Goal: Communication & Community: Answer question/provide support

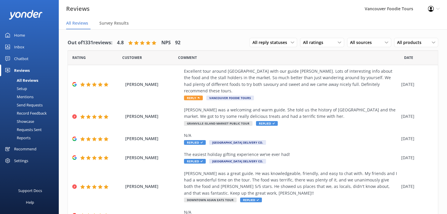
click at [25, 48] on link "Inbox" at bounding box center [29, 47] width 59 height 12
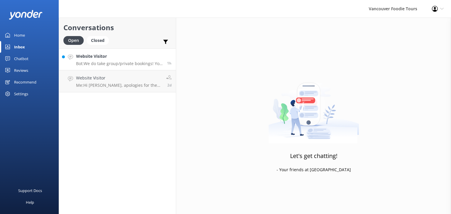
click at [101, 60] on div "Website Visitor Bot: We do take group/private bookings! You can directly book a…" at bounding box center [119, 59] width 87 height 13
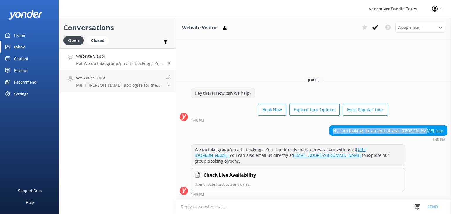
drag, startPoint x: 353, startPoint y: 131, endPoint x: 451, endPoint y: 133, distance: 97.5
click at [446, 133] on div "Hi, I am looking for an end-of-year [PERSON_NAME] tour 1:49 PM" at bounding box center [313, 134] width 275 height 16
copy div "Hi, I am looking for an end-of-year [PERSON_NAME] tour"
click at [257, 202] on textarea at bounding box center [313, 207] width 275 height 14
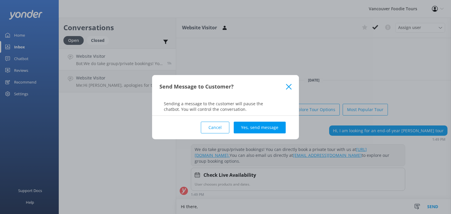
click at [221, 129] on button "Cancel" at bounding box center [215, 128] width 28 height 12
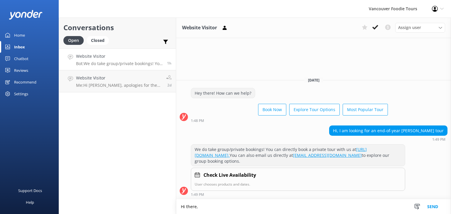
click at [221, 204] on textarea "Hi there," at bounding box center [313, 207] width 275 height 15
paste textarea "I just wanted to follow up on your recent message about an end-of-year group to…"
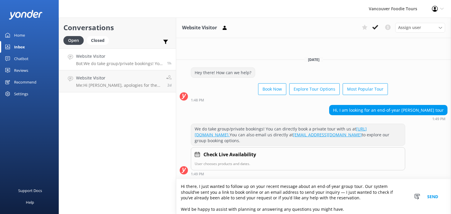
click at [221, 185] on textarea "Hi there, I just wanted to follow up on your recent message about an end-of-yea…" at bounding box center [313, 196] width 275 height 35
click at [265, 185] on textarea "Hi there, I just wanted to follow up on your recent message about an end-of-yea…" at bounding box center [313, 196] width 275 height 35
click at [321, 185] on textarea "Hi there, I just wanted to follow up on your recent message about an end-of-yea…" at bounding box center [313, 196] width 275 height 35
click at [373, 190] on textarea "Hi there, I just wanted to follow up on your recent message about an end-of-yea…" at bounding box center [313, 196] width 275 height 35
drag, startPoint x: 360, startPoint y: 185, endPoint x: 322, endPoint y: 192, distance: 38.5
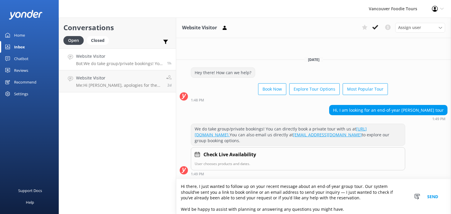
click at [322, 192] on textarea "Hi there, I just wanted to follow up on your recent message about an end-of-yea…" at bounding box center [313, 196] width 275 height 35
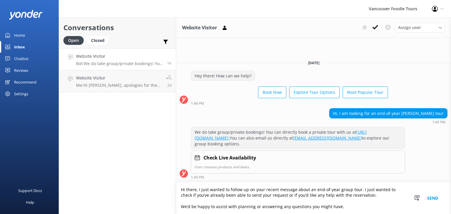
click at [238, 204] on textarea "Hi there, I just wanted to follow up on your recent message about an end-of-yea…" at bounding box center [313, 199] width 275 height 32
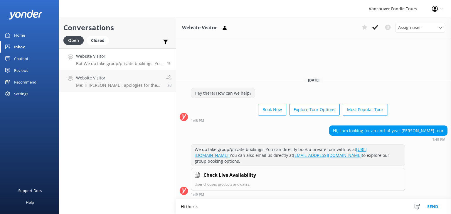
paste textarea "I just wanted to follow up on your recent message about an end-of-year group to…"
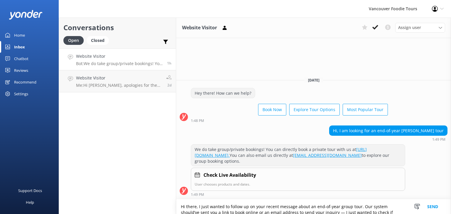
scroll to position [4, 0]
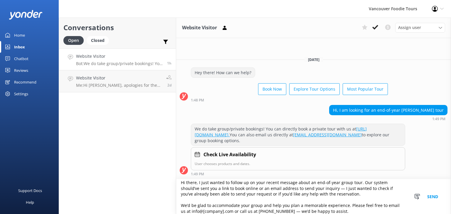
click at [308, 186] on textarea "Hi there, I just wanted to follow up on your recent message about an end-of-yea…" at bounding box center [313, 196] width 275 height 35
drag, startPoint x: 359, startPoint y: 182, endPoint x: 322, endPoint y: 187, distance: 37.1
click at [322, 187] on textarea "Hi there, I just wanted to follow up on your recent message about an end-of-yea…" at bounding box center [313, 196] width 275 height 35
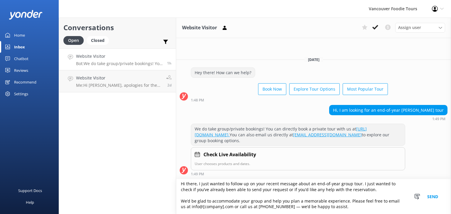
scroll to position [2, 0]
click at [310, 186] on textarea "Hi there, I just wanted to follow up on your recent message about an end-of-yea…" at bounding box center [313, 196] width 275 height 35
drag, startPoint x: 197, startPoint y: 207, endPoint x: 217, endPoint y: 208, distance: 20.0
click at [217, 208] on textarea "Hi there, I just wanted to follow up on your recent message about an end-of-yea…" at bounding box center [313, 196] width 275 height 35
click at [229, 208] on textarea "Hi there, I just wanted to follow up on your recent message about an end-of-yea…" at bounding box center [313, 196] width 275 height 35
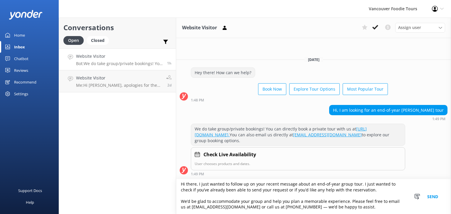
click at [243, 194] on textarea "Hi there, I just wanted to follow up on your recent message about an end-of-yea…" at bounding box center [313, 196] width 275 height 35
click at [257, 190] on textarea "Hi there, I just wanted to follow up on your recent message about an end-of-yea…" at bounding box center [313, 196] width 275 height 35
click at [328, 207] on textarea "Hi there, I just wanted to follow up on your recent message about an end-of-yea…" at bounding box center [313, 196] width 275 height 35
type textarea "Hi there, I just wanted to follow up on your recent message about an end-of-yea…"
click at [436, 197] on button "Send" at bounding box center [433, 196] width 22 height 35
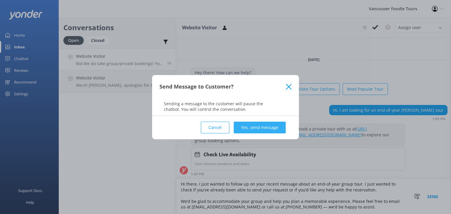
click at [272, 130] on button "Yes, send message" at bounding box center [260, 128] width 52 height 12
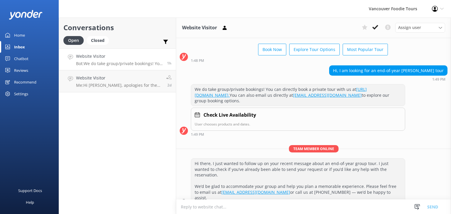
scroll to position [26, 0]
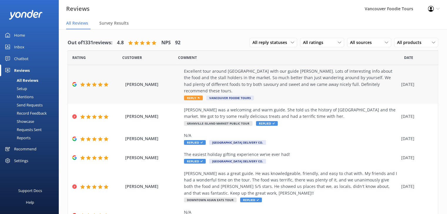
click at [223, 84] on div "Excellent tour around [GEOGRAPHIC_DATA] with our guide [PERSON_NAME]. Lots of i…" at bounding box center [291, 81] width 214 height 26
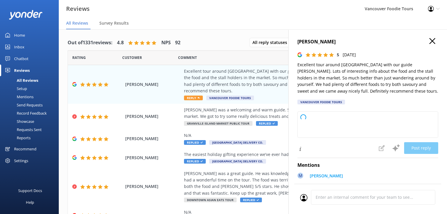
type textarea "Thank you so much for your wonderful review! We're delighted to hear you enjoye…"
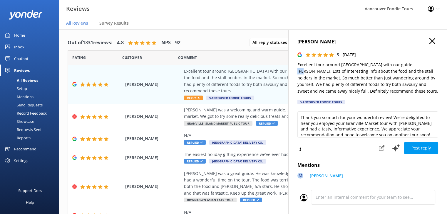
drag, startPoint x: 401, startPoint y: 65, endPoint x: 411, endPoint y: 63, distance: 10.1
click at [411, 63] on p "Excellent tour around [GEOGRAPHIC_DATA] with our guide [PERSON_NAME]. Lots of i…" at bounding box center [367, 78] width 141 height 33
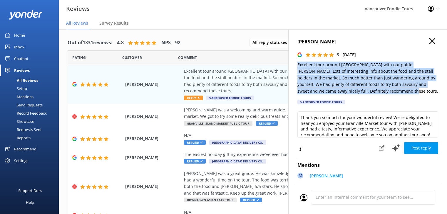
drag, startPoint x: 297, startPoint y: 63, endPoint x: 381, endPoint y: 91, distance: 88.9
click at [381, 91] on div "Andrea Lawson 5 Fri, 10th Oct 2025 Excellent tour around Granville Market with …" at bounding box center [367, 136] width 159 height 214
copy p "Excellent tour around [GEOGRAPHIC_DATA] with our guide [PERSON_NAME]. Lots of i…"
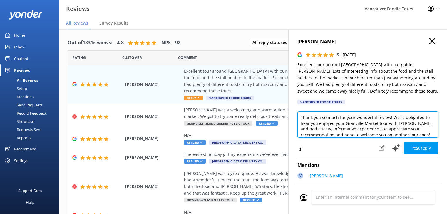
click at [324, 125] on textarea "Thank you so much for your wonderful review! We're delighted to hear you enjoye…" at bounding box center [367, 125] width 141 height 26
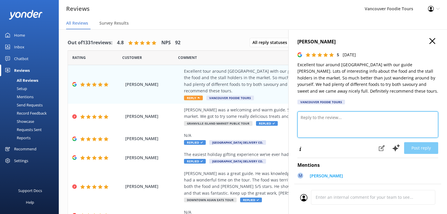
paste textarea "Hi Andrea, Thank you for the excellent review! We’re so glad you enjoyed explor…"
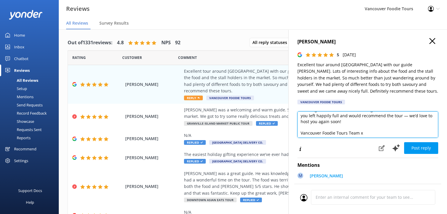
scroll to position [32, 0]
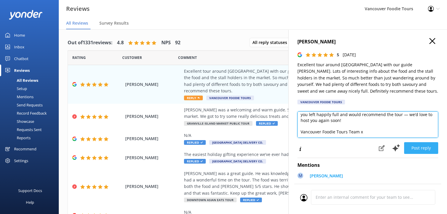
type textarea "Hi Andrea, Thank you for the excellent review! We’re so glad you enjoyed explor…"
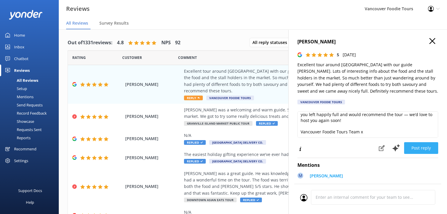
click at [421, 147] on button "Post reply" at bounding box center [421, 148] width 34 height 12
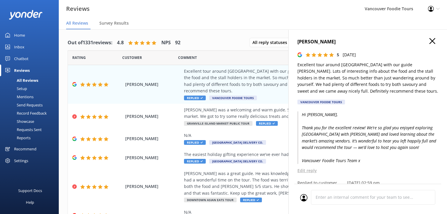
click at [429, 43] on use "button" at bounding box center [432, 41] width 6 height 6
